Goal: Task Accomplishment & Management: Manage account settings

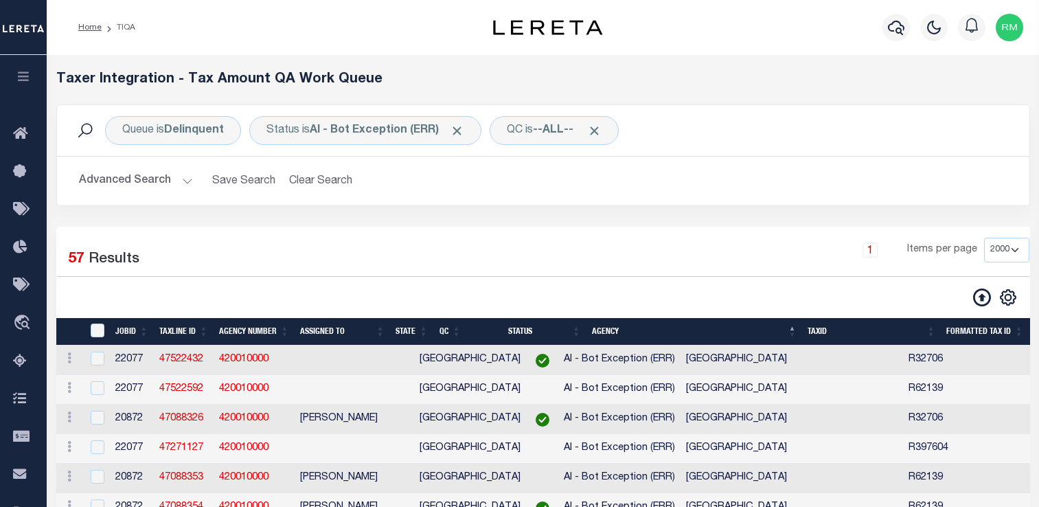
select select "2000"
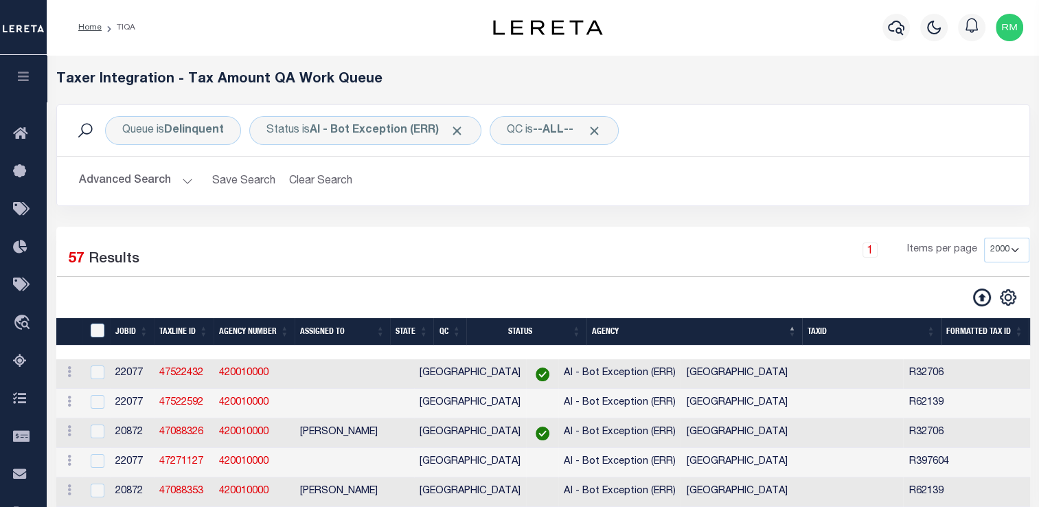
click at [165, 179] on button "Advanced Search" at bounding box center [136, 181] width 114 height 27
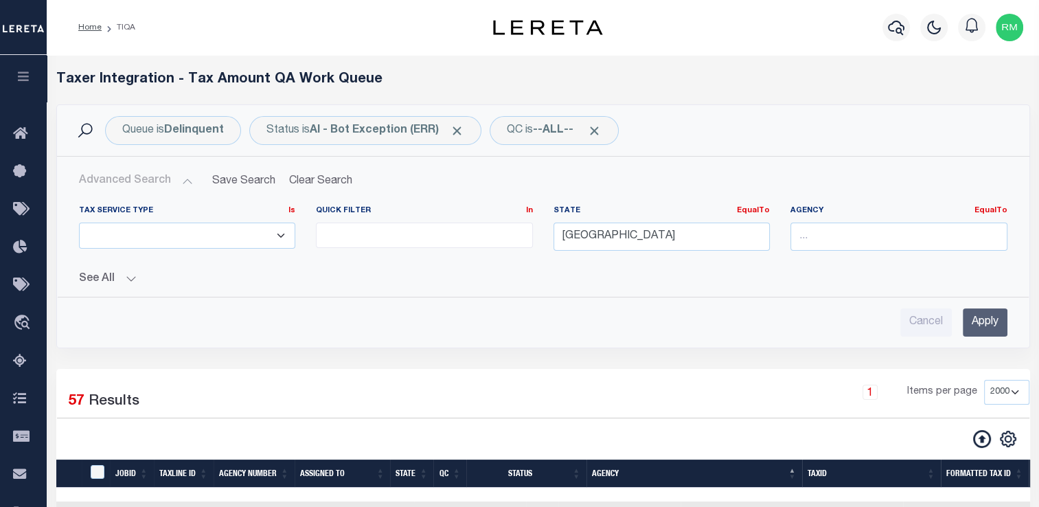
click at [983, 321] on input "Apply" at bounding box center [985, 322] width 45 height 28
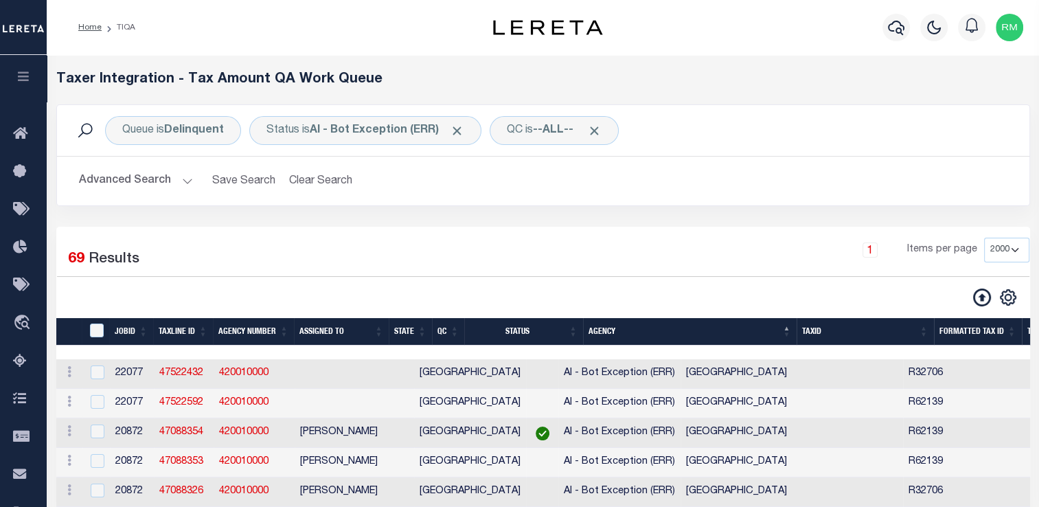
click at [158, 176] on button "Advanced Search" at bounding box center [136, 181] width 114 height 27
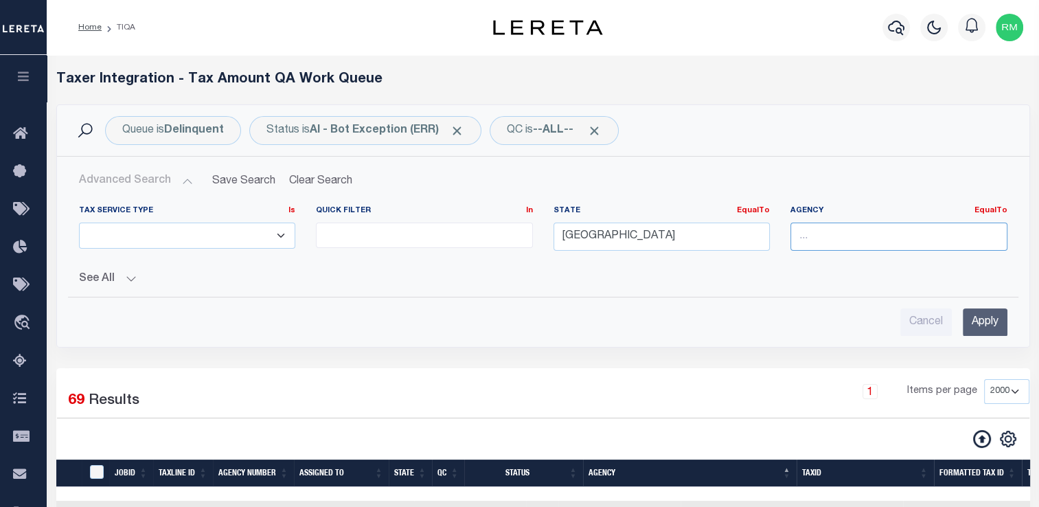
click at [837, 246] on input "text" at bounding box center [898, 236] width 217 height 28
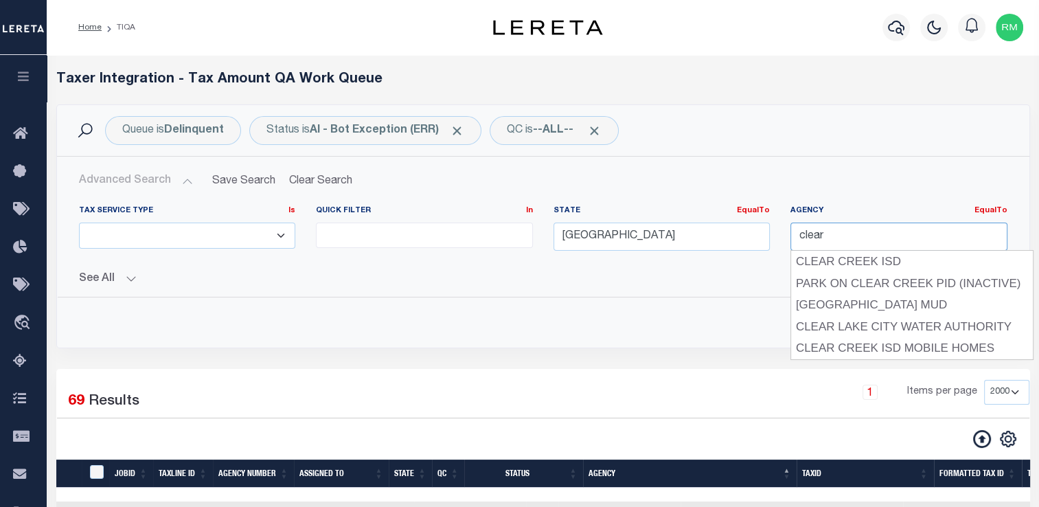
type input "CLEAR CREEK ISD"
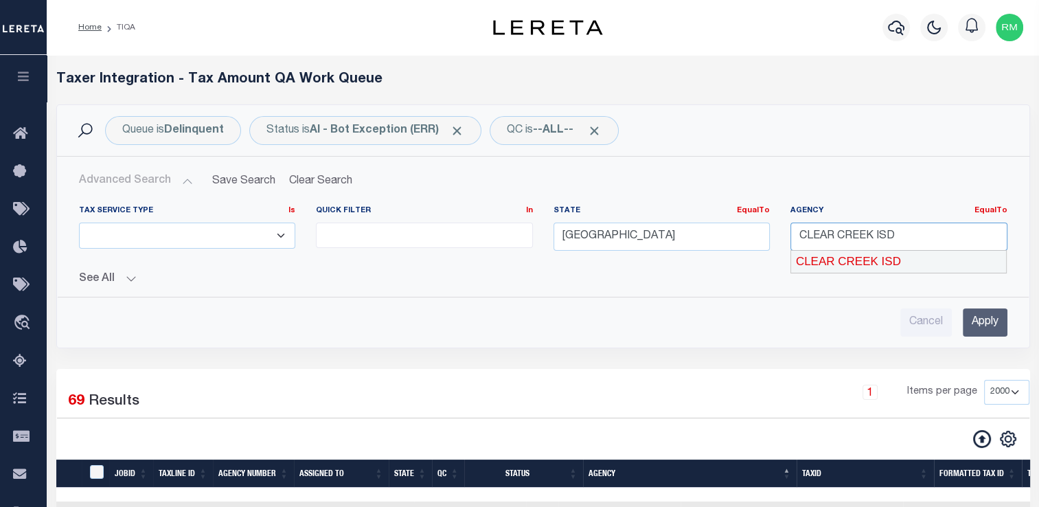
click at [909, 260] on div "CLEAR CREEK ISD" at bounding box center [899, 262] width 216 height 22
click at [983, 320] on input "Apply" at bounding box center [985, 322] width 45 height 28
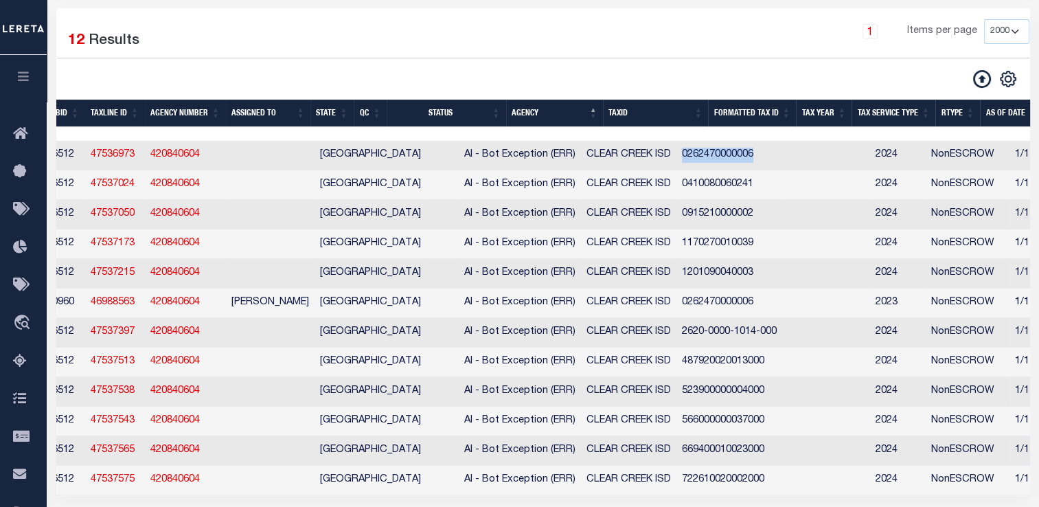
drag, startPoint x: 610, startPoint y: 157, endPoint x: 684, endPoint y: 159, distance: 74.2
click at [684, 159] on td "0262470000006" at bounding box center [729, 156] width 106 height 30
checkbox input "true"
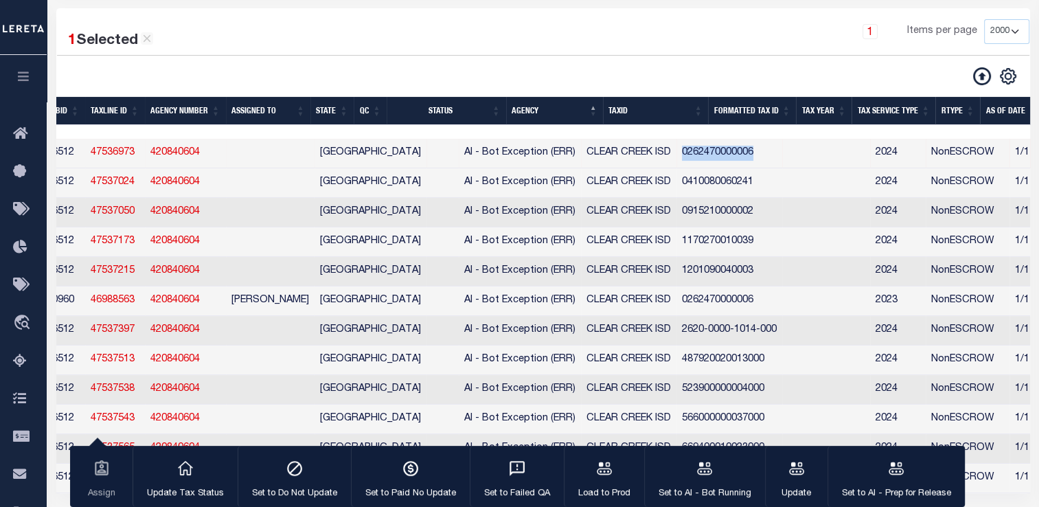
copy td "0262470000006"
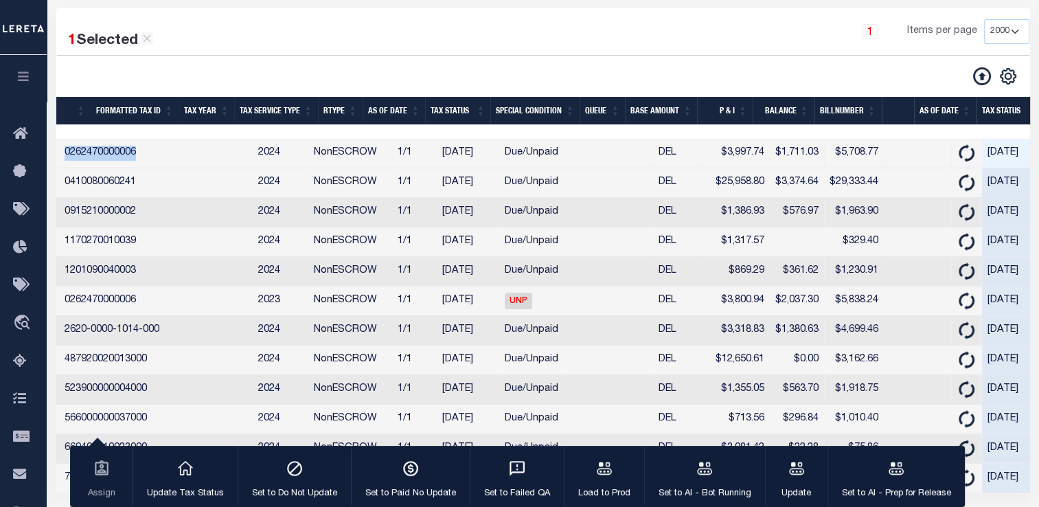
scroll to position [0, 685]
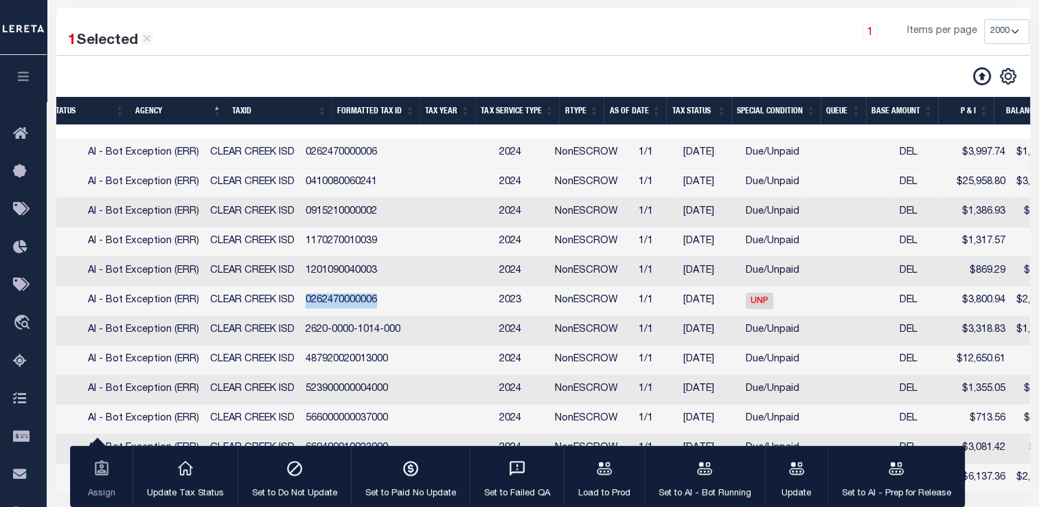
drag, startPoint x: 234, startPoint y: 303, endPoint x: 323, endPoint y: 305, distance: 89.3
click at [323, 305] on td "0262470000006" at bounding box center [353, 301] width 106 height 30
checkbox input "true"
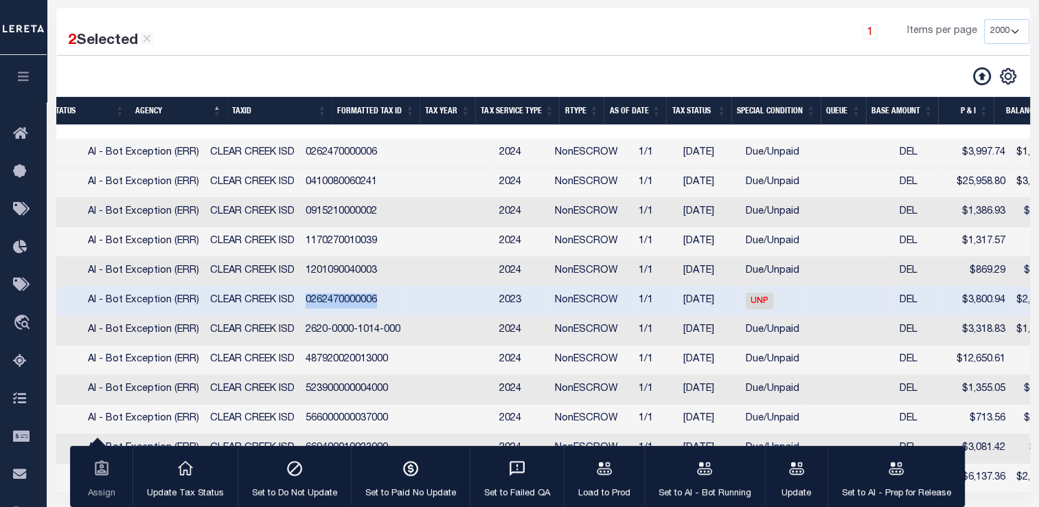
copy td "0262470000006"
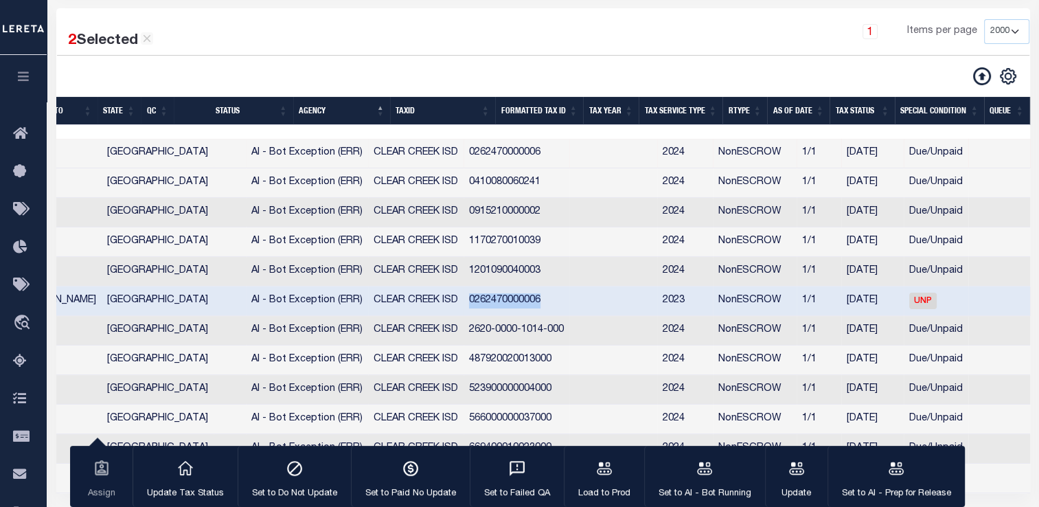
scroll to position [0, 110]
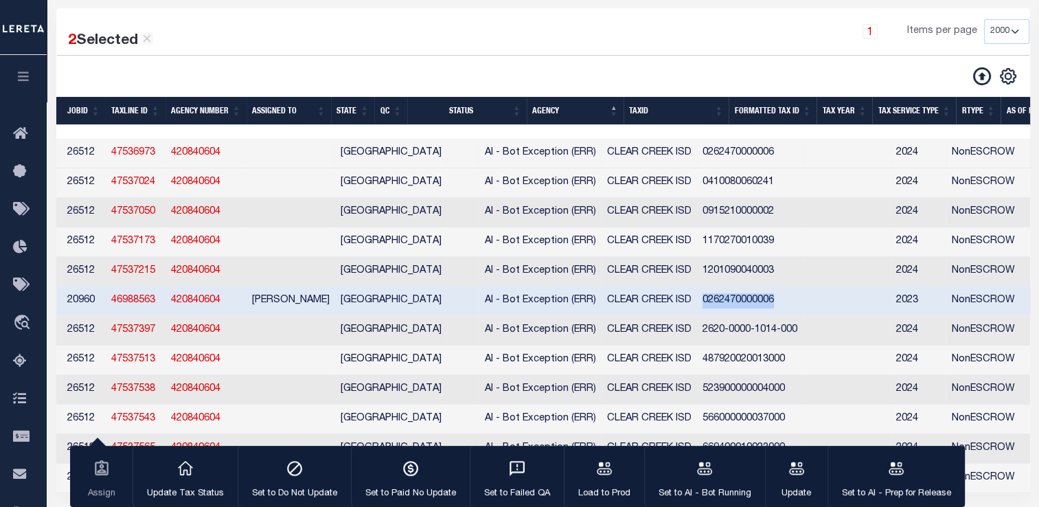
click at [132, 305] on link "46988563" at bounding box center [133, 300] width 44 height 10
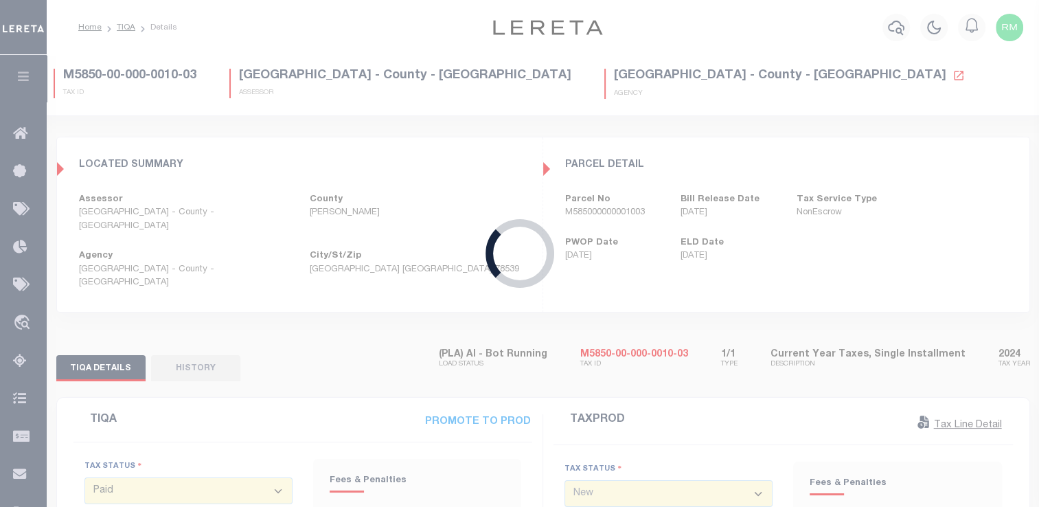
type input "[DATE]"
type input "$3,800.94"
type input "$2,037.3"
type input "$5,838.24"
select select "0"
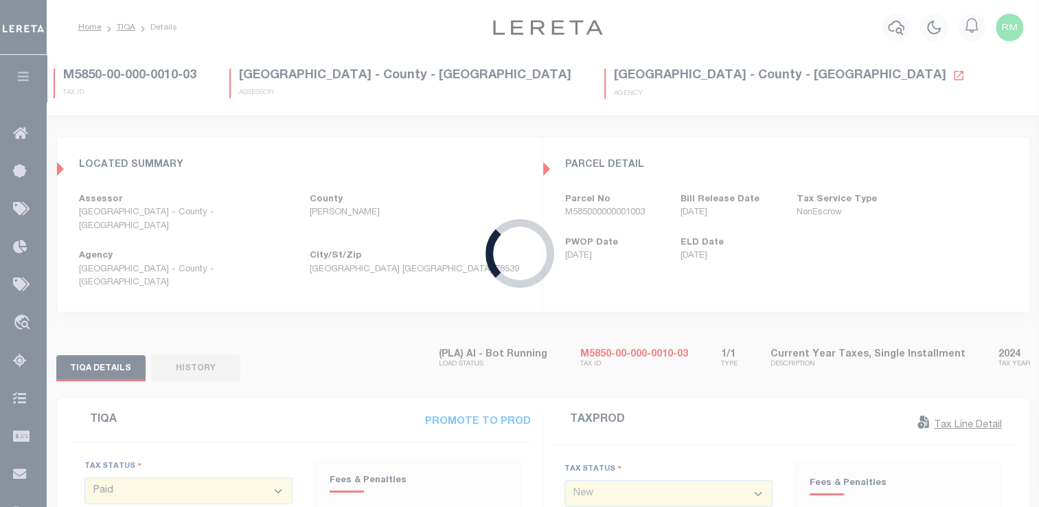
type input "[DATE]"
type textarea "Please refer 2024 Line for the document"
type input "$3,800.94"
type input "$2,174.14"
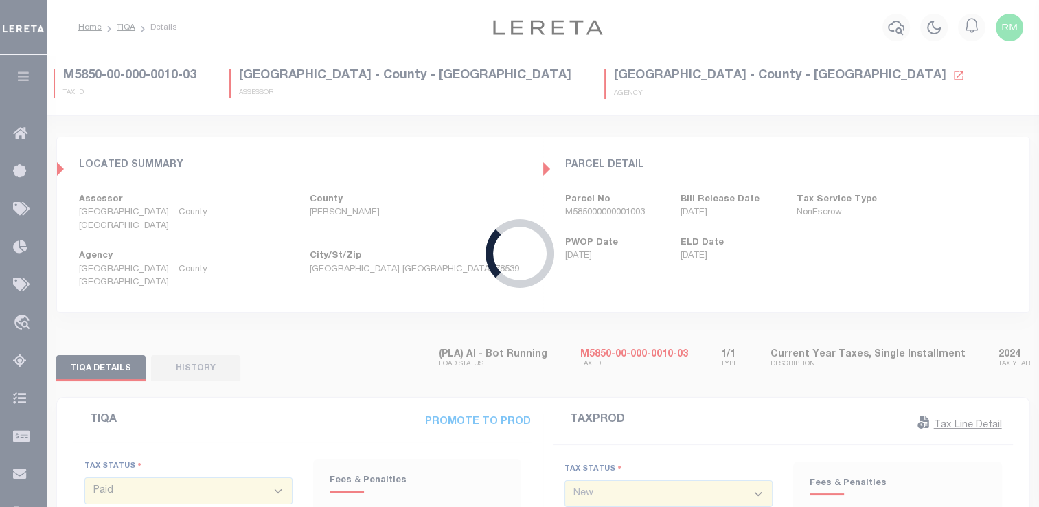
type input "$5,975.08"
select select "UNP"
select select "DUE"
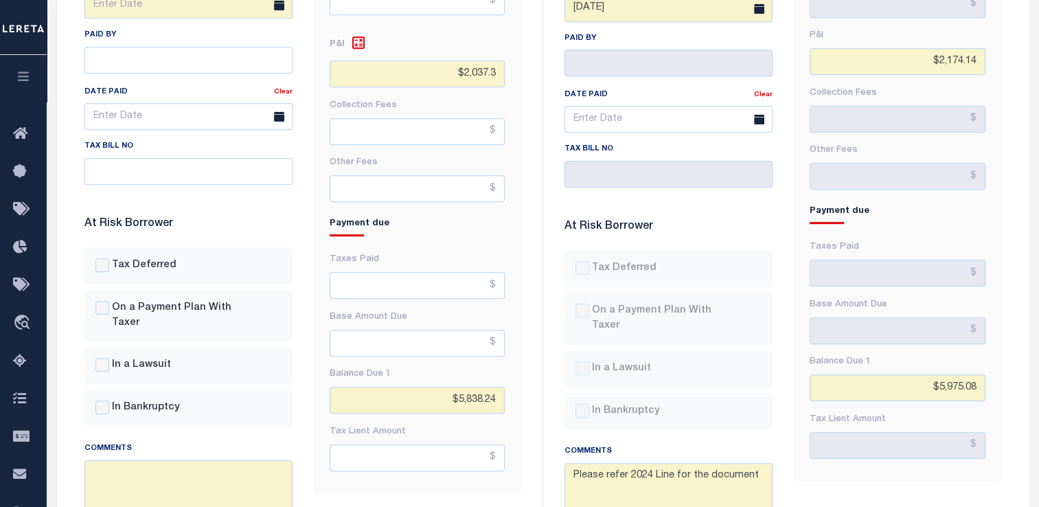
click at [989, 346] on div "Fees & Penalties Base Amount $3,800.94 [GEOGRAPHIC_DATA] Interest P&I $2,174.14…" at bounding box center [897, 143] width 209 height 674
drag, startPoint x: 450, startPoint y: 372, endPoint x: 562, endPoint y: 371, distance: 111.9
click at [562, 371] on div "TIQA PROMOTE TO PROD Tax Status - Select Status Code - Open Due/Unpaid Paid Inc…" at bounding box center [543, 176] width 960 height 835
paste input "975.08"
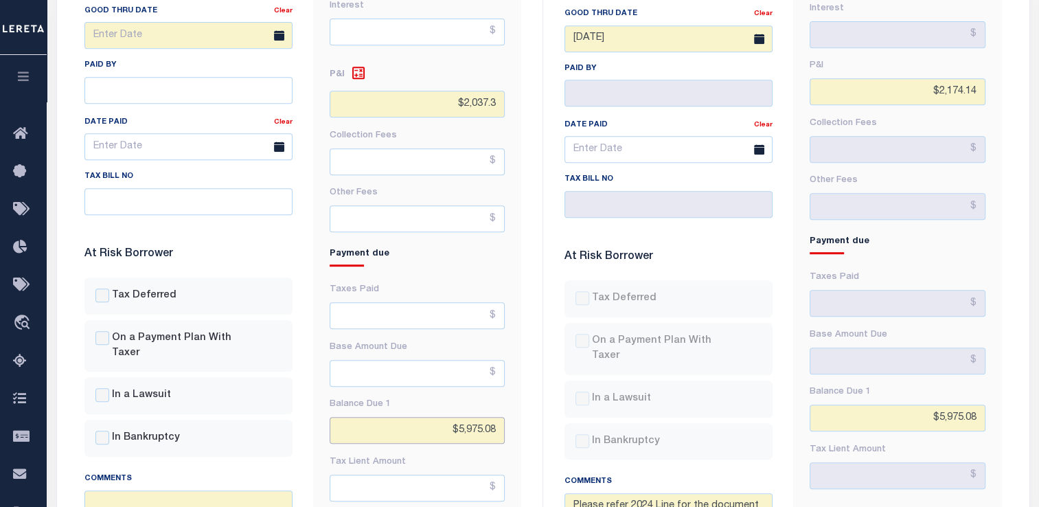
type input "$5,975.08"
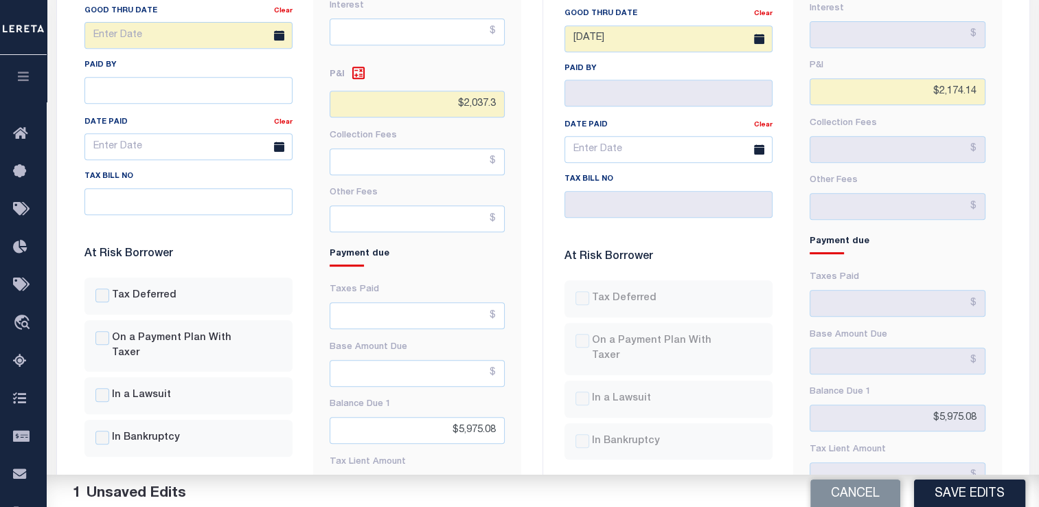
click at [1007, 62] on div "Fees & Penalties Base Amount $3,800.94 [GEOGRAPHIC_DATA] Interest P&I $2,174.14…" at bounding box center [897, 222] width 229 height 771
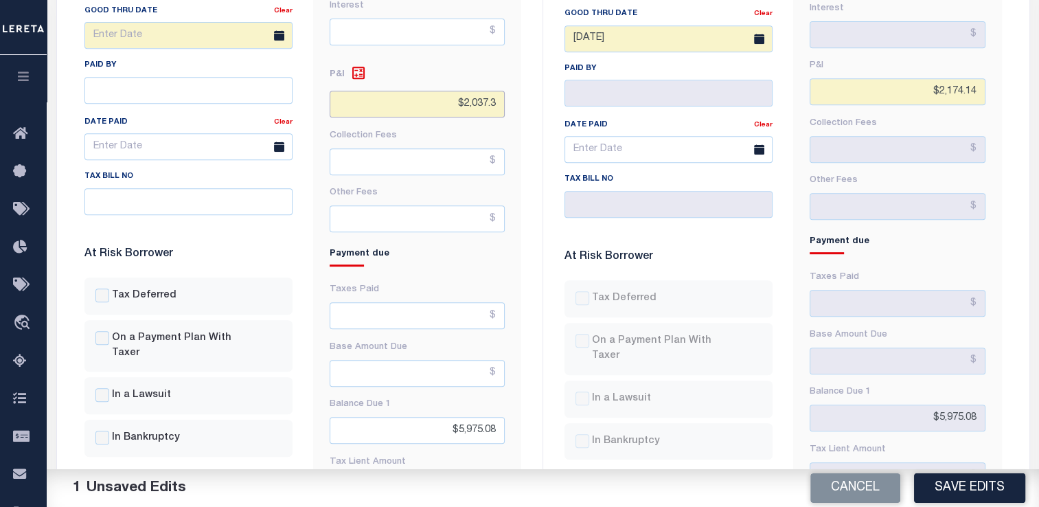
drag, startPoint x: 454, startPoint y: 82, endPoint x: 544, endPoint y: 73, distance: 91.1
click at [544, 73] on div "TIQA PROMOTE TO PROD Tax Status - Select Status Code - Open Due/Unpaid Paid Inc…" at bounding box center [543, 206] width 960 height 835
paste input "174.14"
type input "$2,174.14"
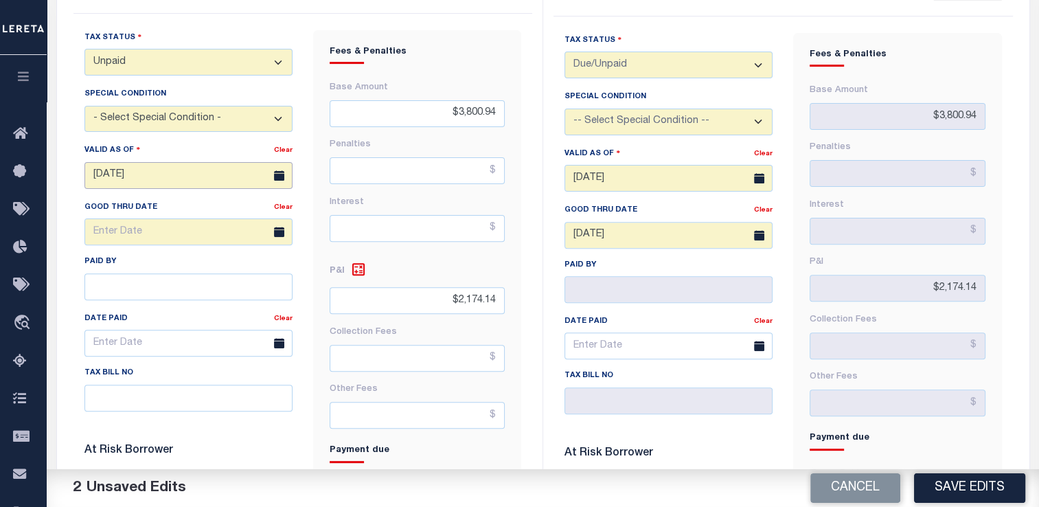
click at [122, 162] on input "[DATE]" at bounding box center [188, 175] width 208 height 27
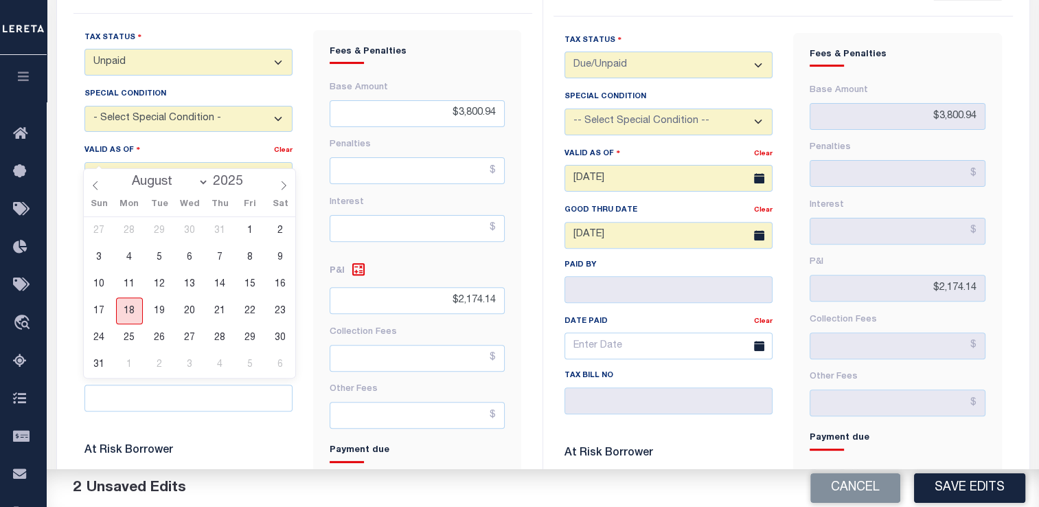
click at [133, 309] on span "18" at bounding box center [129, 310] width 27 height 27
type input "[DATE]"
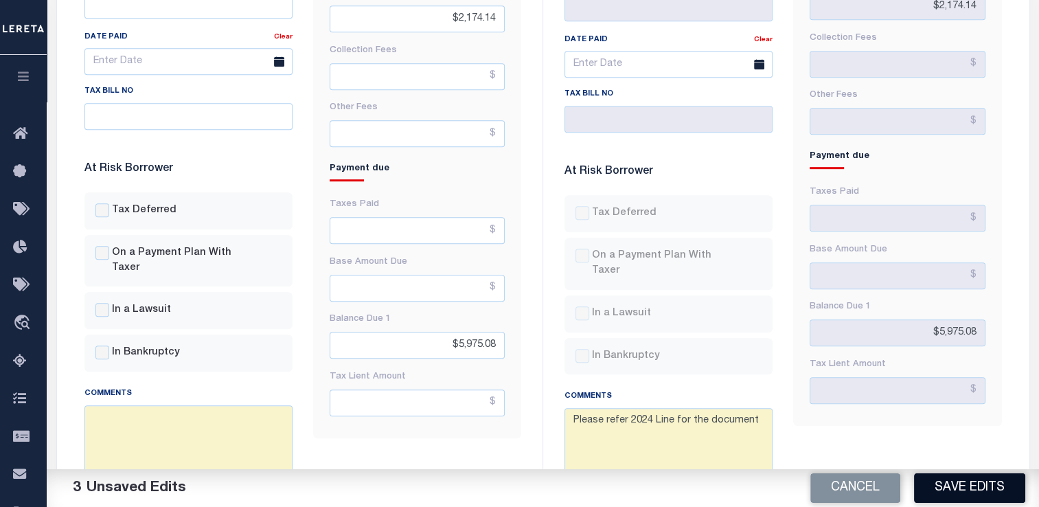
click at [954, 488] on button "Save Edits" at bounding box center [969, 488] width 111 height 30
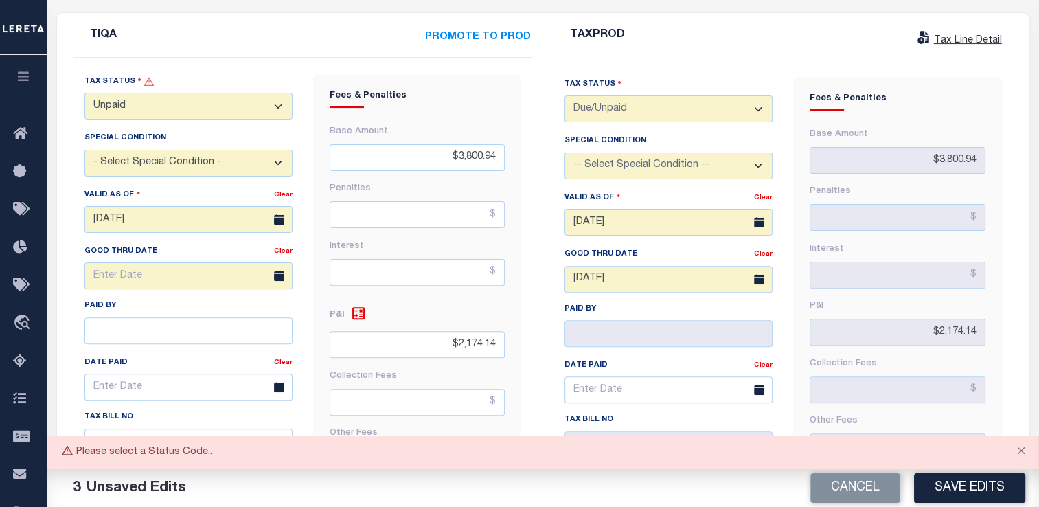
click at [133, 93] on select "- Select Status Code - Open Due/Unpaid Paid Incomplete No Tax Due Internal Refu…" at bounding box center [188, 106] width 208 height 27
select select "DUE"
click at [84, 93] on select "- Select Status Code - Open Due/Unpaid Paid Incomplete No Tax Due Internal Refu…" at bounding box center [188, 106] width 208 height 27
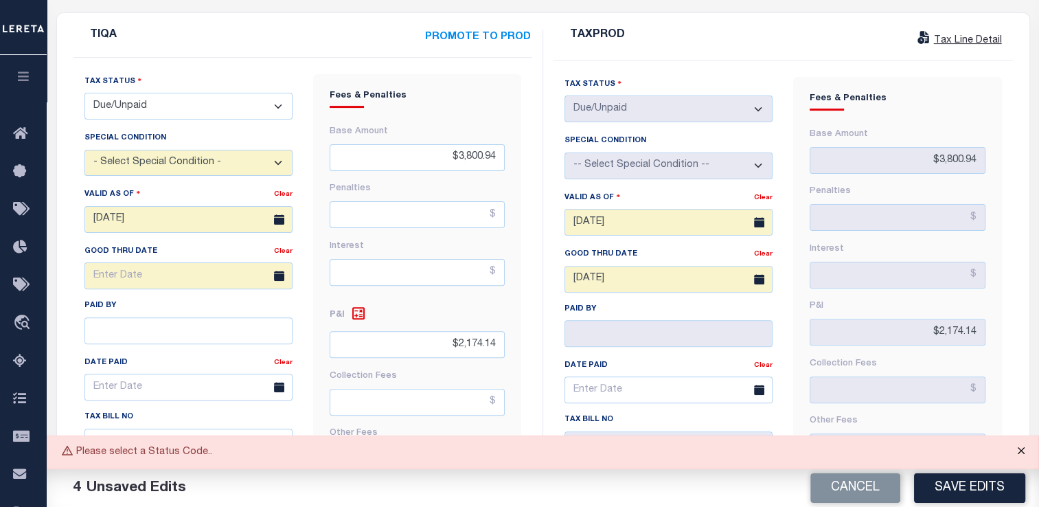
click at [1022, 451] on button "Close" at bounding box center [1021, 451] width 34 height 30
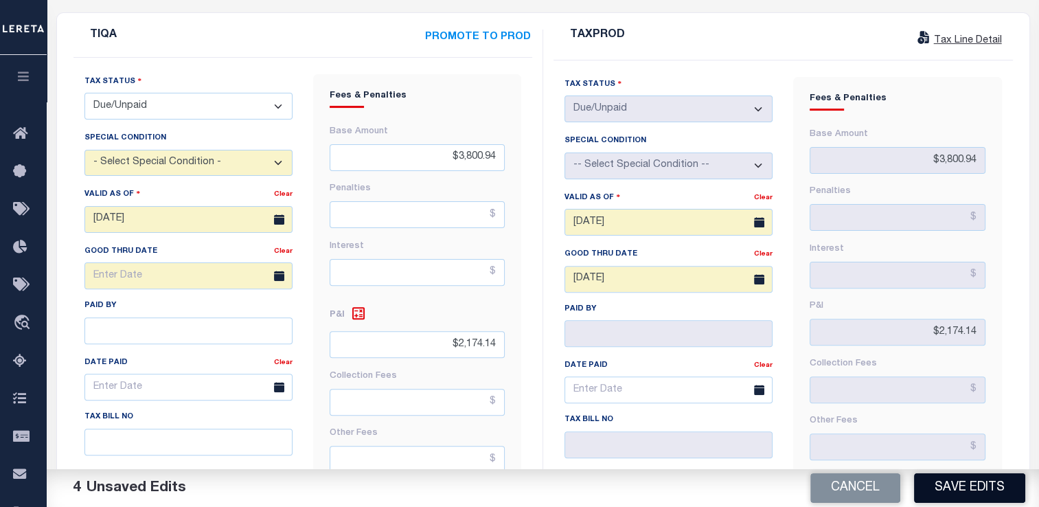
click at [952, 488] on button "Save Edits" at bounding box center [969, 488] width 111 height 30
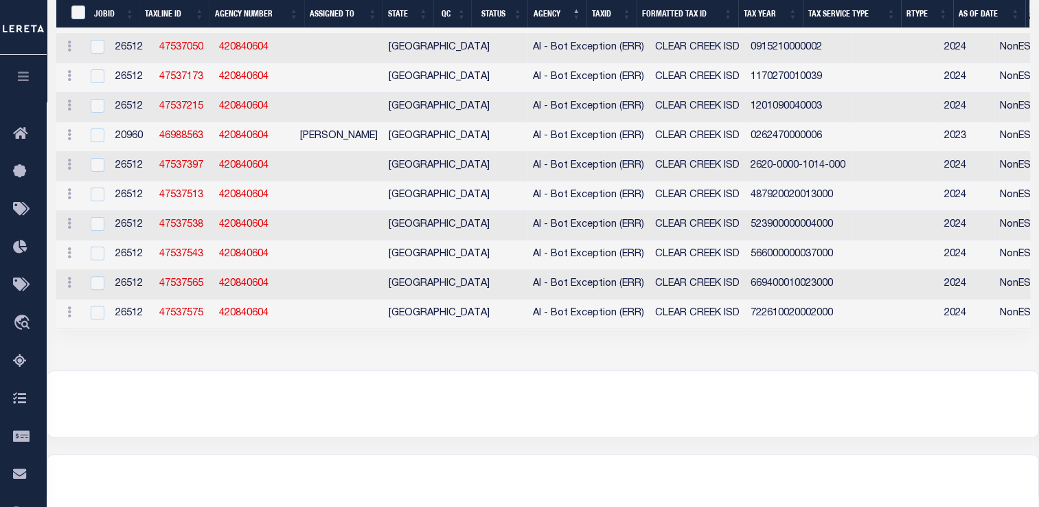
select select "2000"
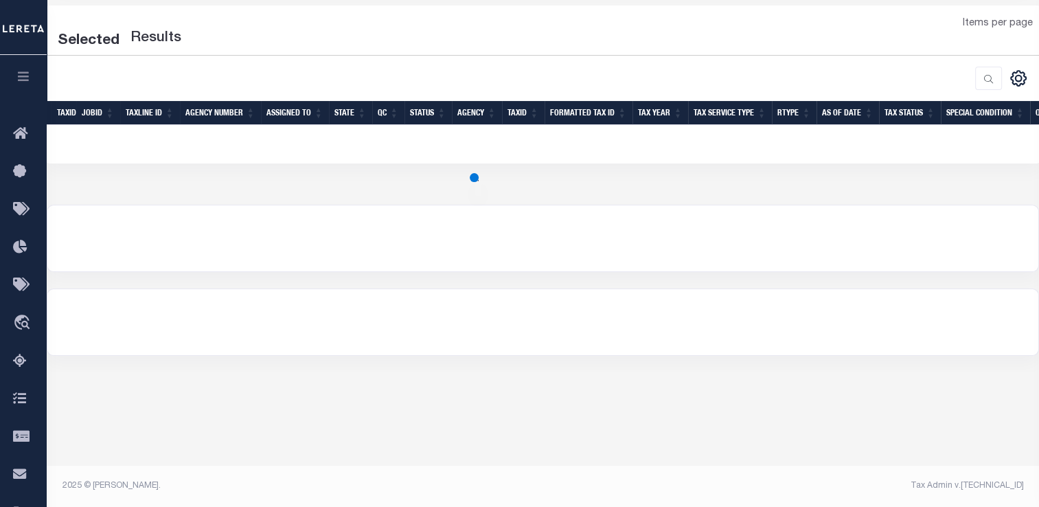
select select "2000"
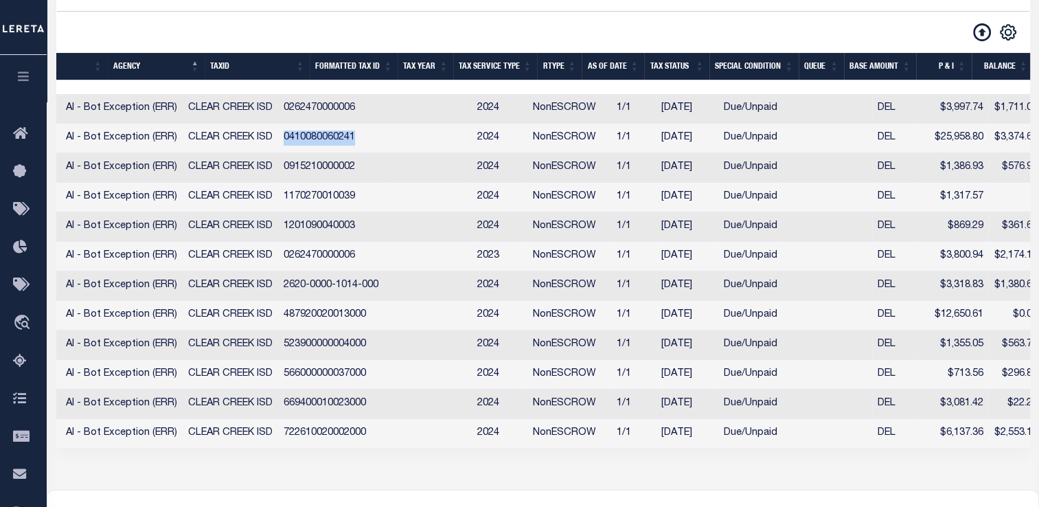
drag, startPoint x: 211, startPoint y: 139, endPoint x: 305, endPoint y: 134, distance: 94.2
click at [305, 134] on td "0410080060241" at bounding box center [331, 139] width 106 height 30
checkbox input "true"
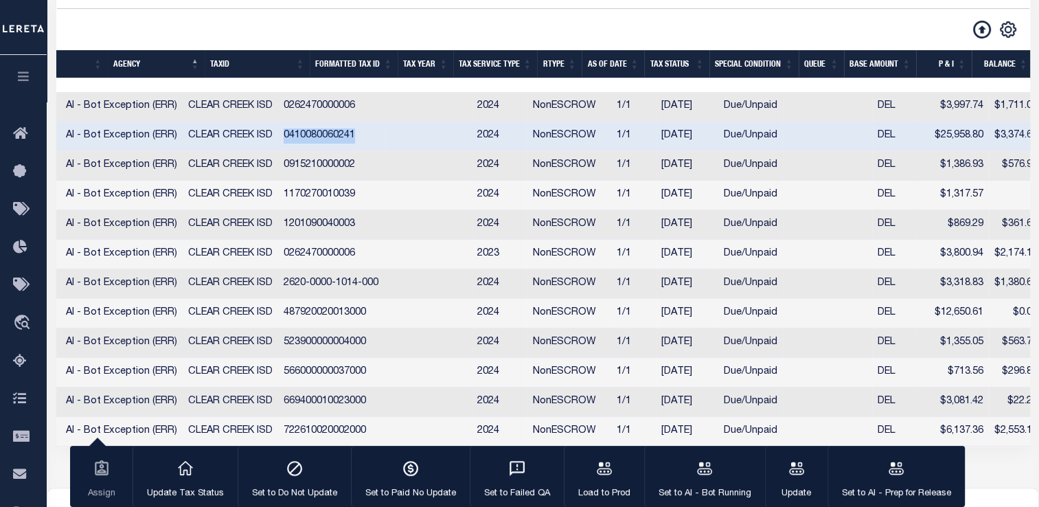
copy td "0410080060241"
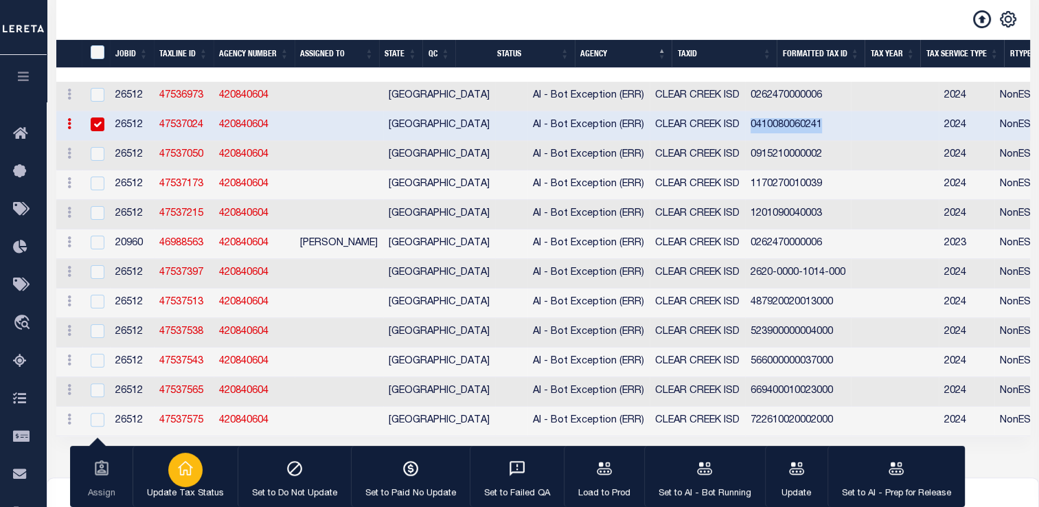
click at [170, 467] on div "button" at bounding box center [185, 469] width 34 height 34
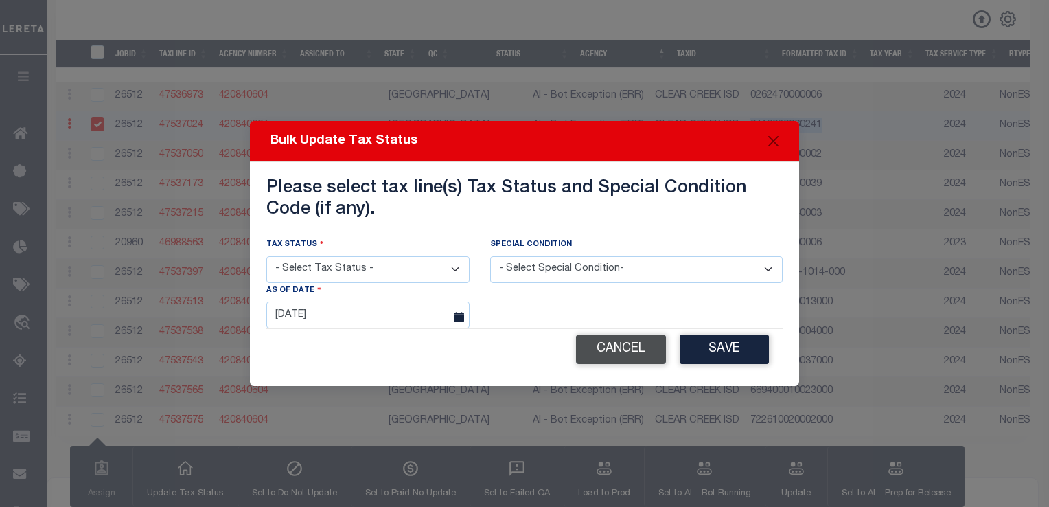
click at [602, 359] on button "Cancel" at bounding box center [621, 349] width 90 height 30
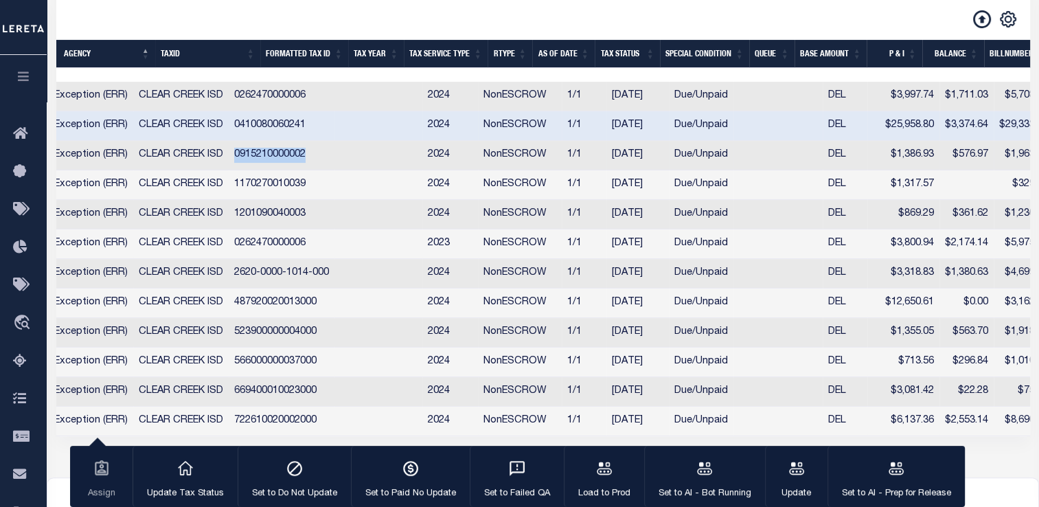
drag, startPoint x: 164, startPoint y: 158, endPoint x: 258, endPoint y: 169, distance: 94.7
click at [258, 169] on td "0915210000002" at bounding box center [282, 156] width 106 height 30
checkbox input "true"
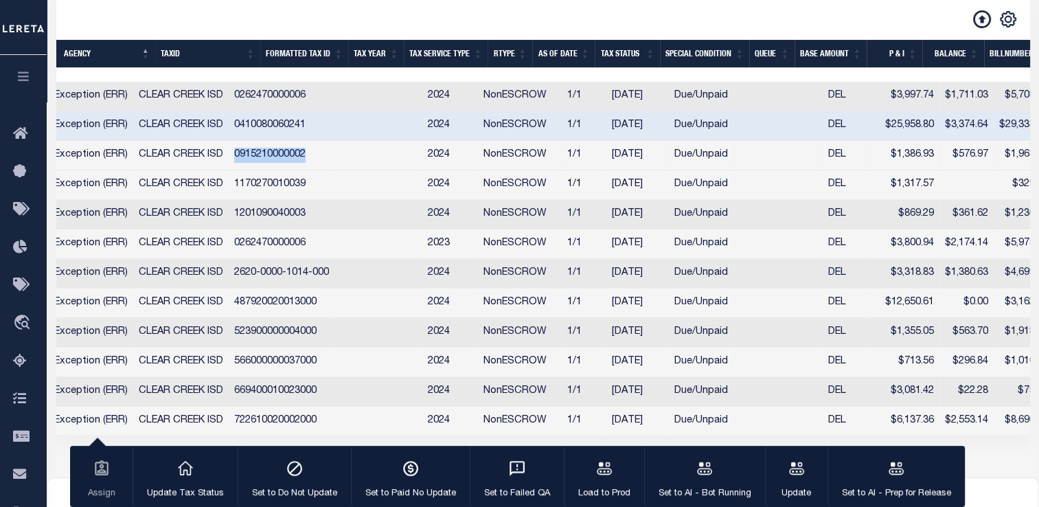
copy td "0915210000002"
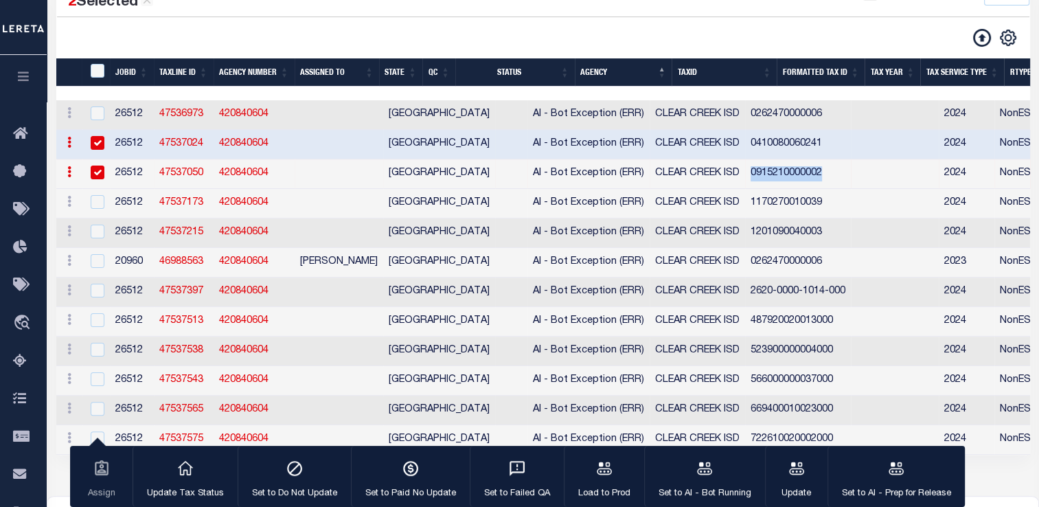
click at [102, 144] on input "checkbox" at bounding box center [98, 143] width 14 height 14
checkbox input "false"
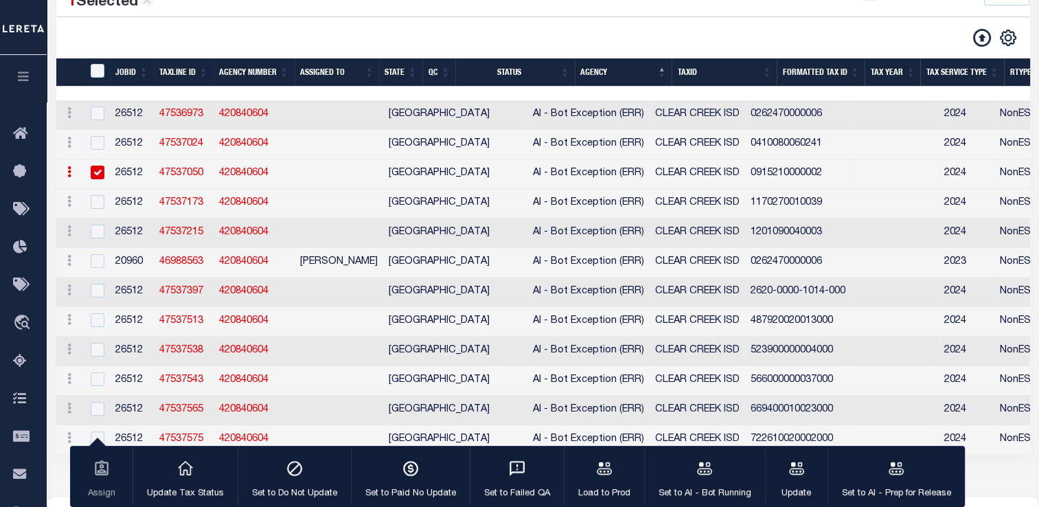
click at [93, 185] on td at bounding box center [96, 174] width 28 height 30
checkbox input "false"
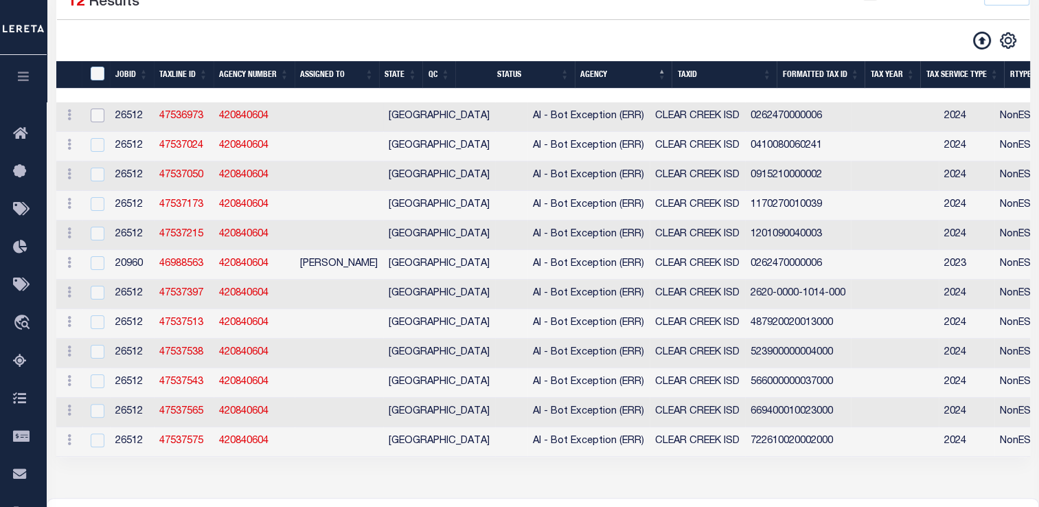
click at [101, 117] on input "checkbox" at bounding box center [98, 115] width 14 height 14
checkbox input "true"
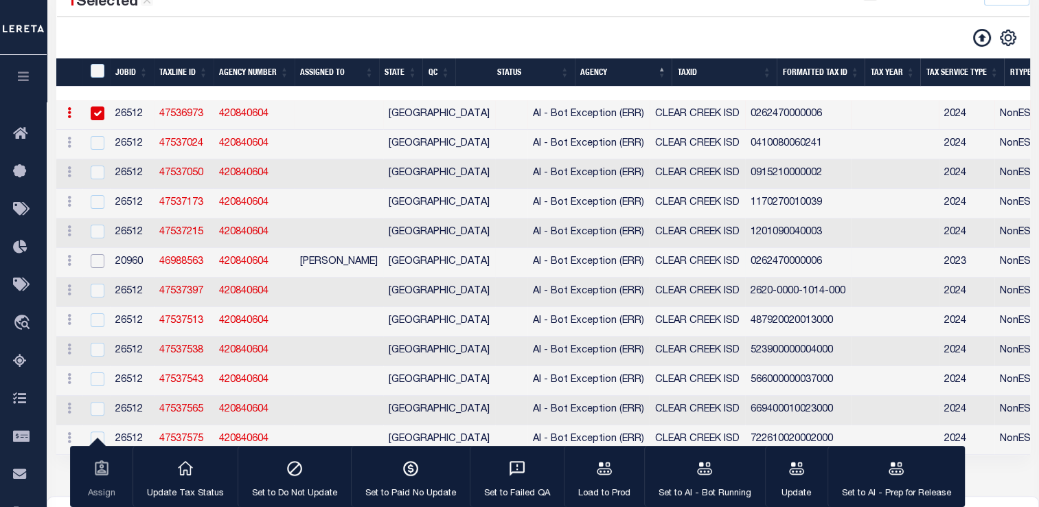
click at [92, 262] on input "checkbox" at bounding box center [98, 261] width 14 height 14
checkbox input "true"
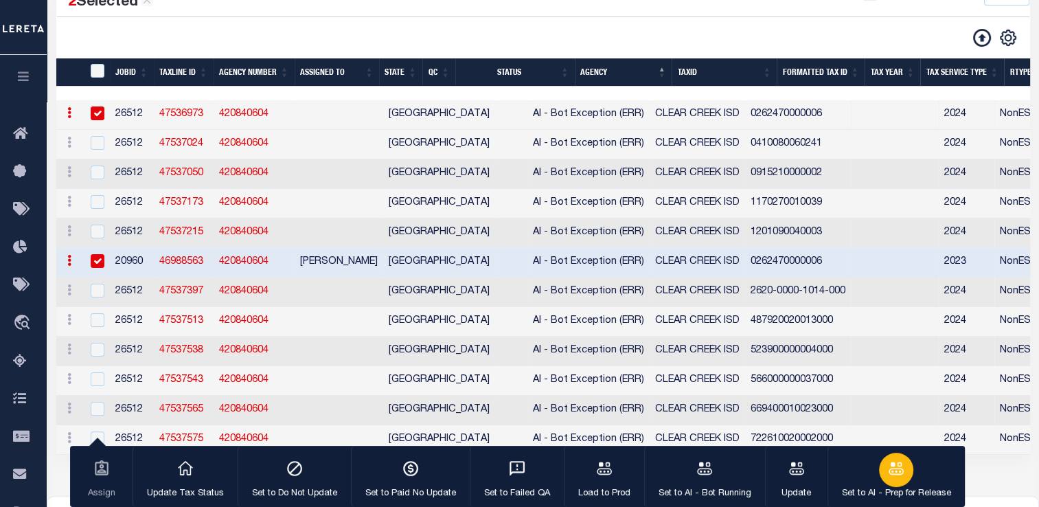
click at [878, 481] on button "Set to AI - Prep for Release" at bounding box center [895, 477] width 137 height 62
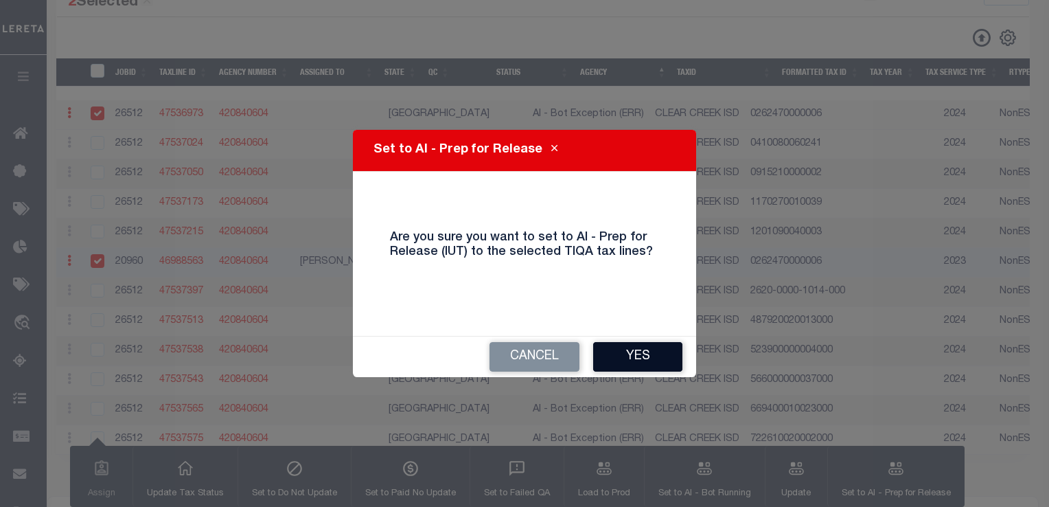
click at [640, 358] on button "Yes" at bounding box center [637, 357] width 89 height 30
